Goal: Transaction & Acquisition: Download file/media

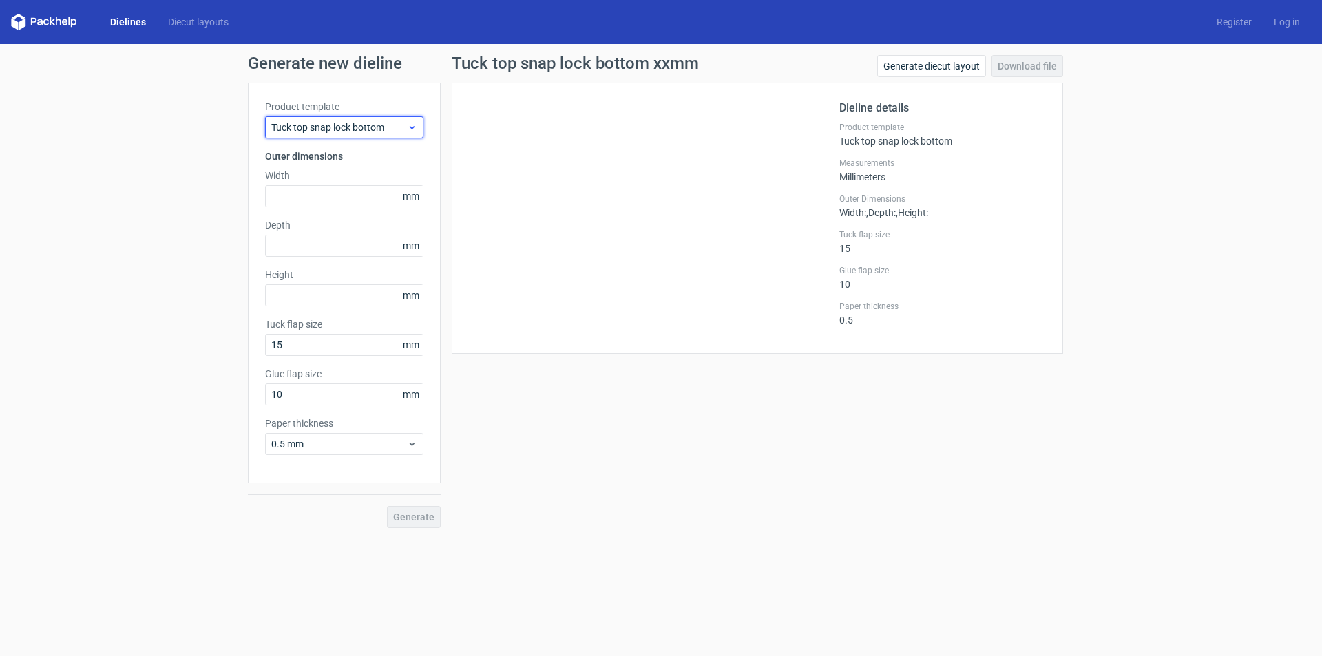
click at [391, 126] on span "Tuck top snap lock bottom" at bounding box center [339, 128] width 136 height 14
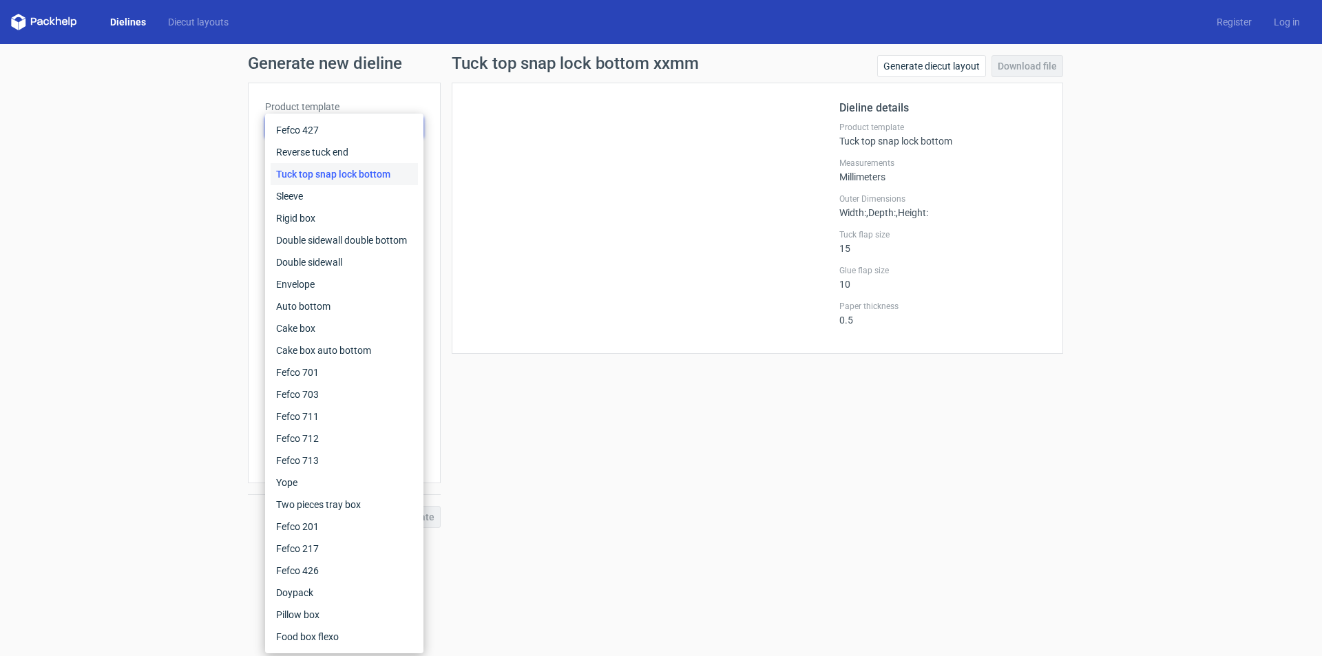
click at [347, 178] on div "Tuck top snap lock bottom" at bounding box center [344, 174] width 147 height 22
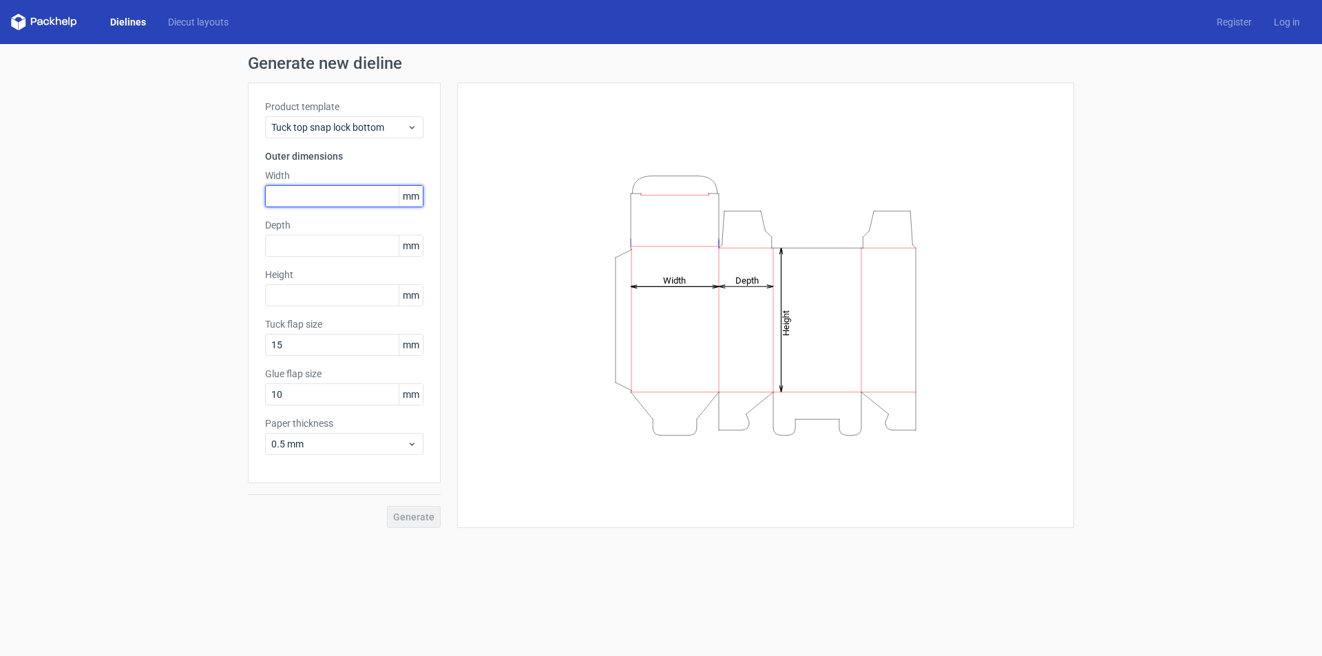
click at [287, 196] on input "text" at bounding box center [344, 196] width 158 height 22
type input "62"
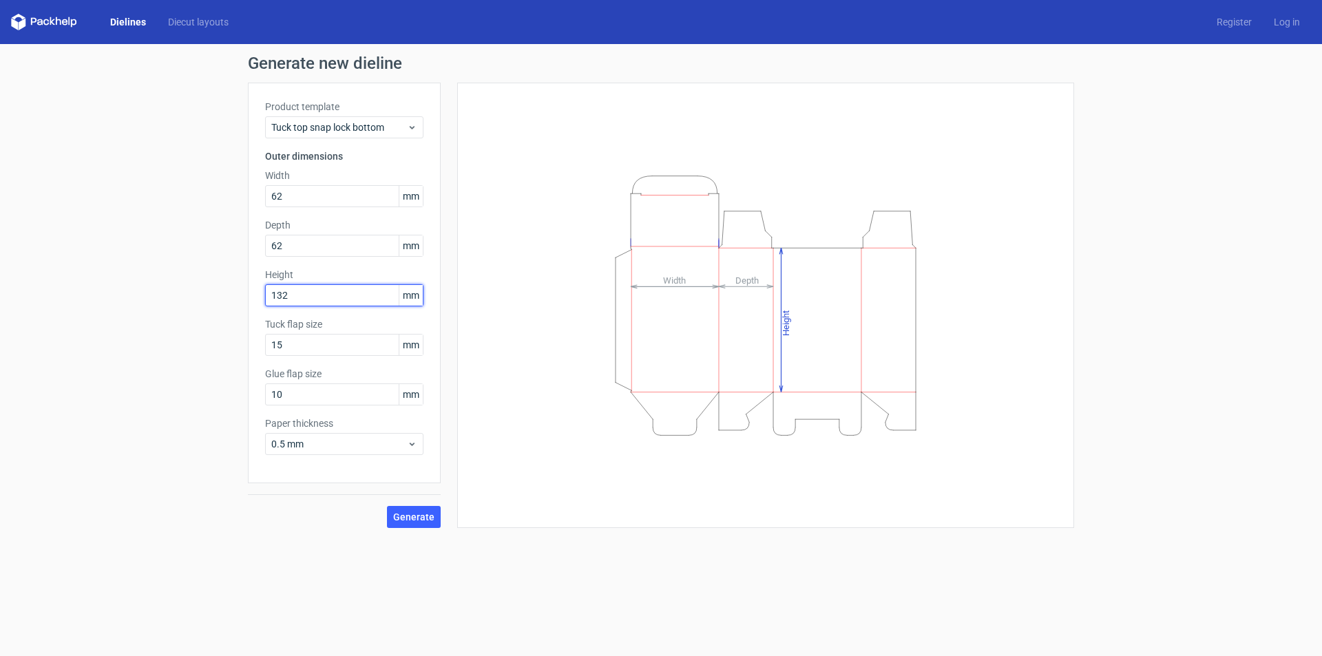
type input "132"
click at [415, 516] on span "Generate" at bounding box center [413, 517] width 41 height 10
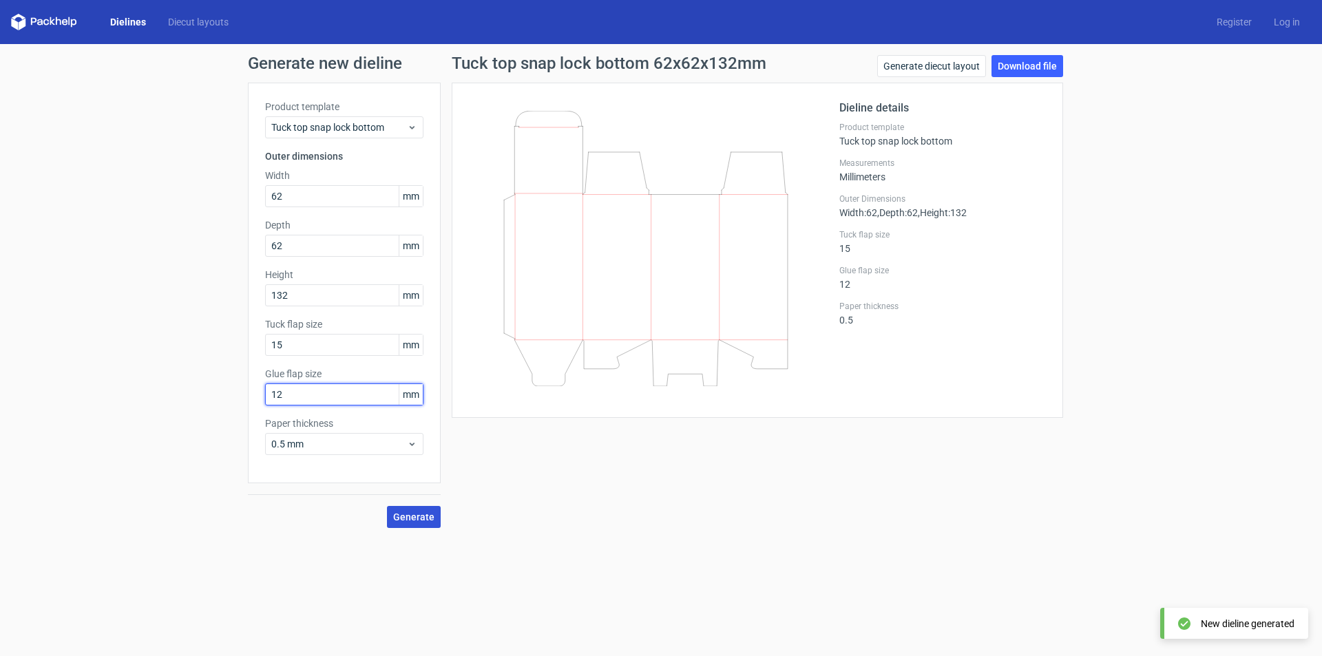
type input "12"
click at [429, 515] on span "Generate" at bounding box center [413, 517] width 41 height 10
click at [1032, 68] on link "Download file" at bounding box center [1028, 66] width 72 height 22
